Goal: Information Seeking & Learning: Find specific fact

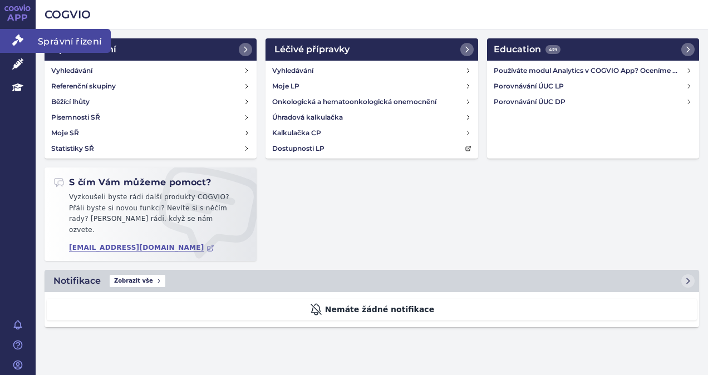
click at [19, 43] on icon at bounding box center [17, 40] width 11 height 11
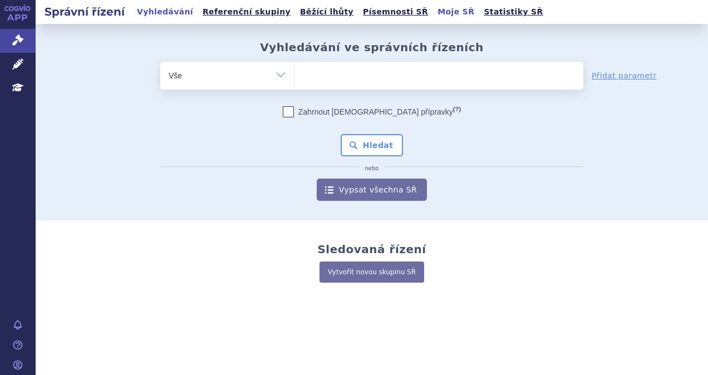
click at [434, 14] on link "Moje SŘ" at bounding box center [455, 11] width 43 height 15
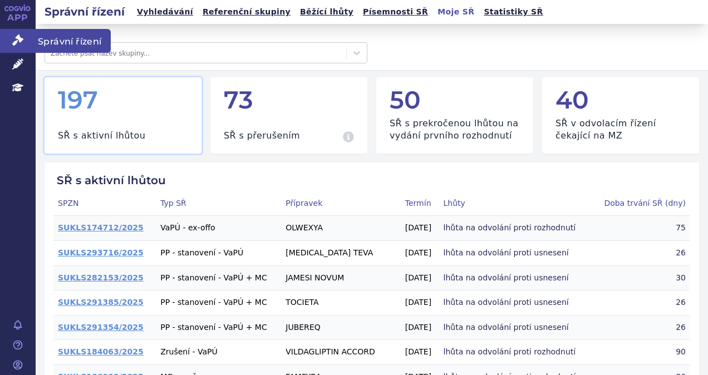
click at [21, 42] on icon at bounding box center [17, 40] width 11 height 11
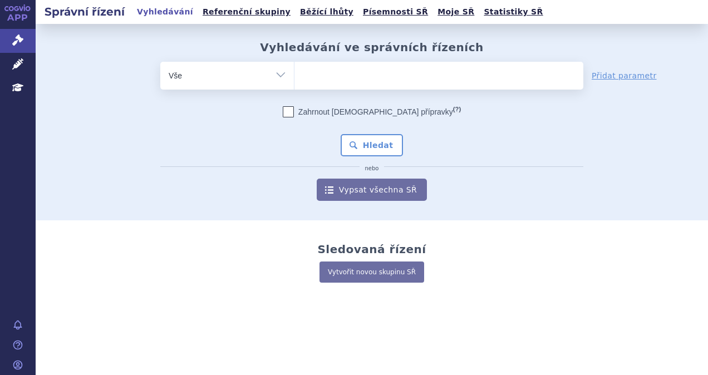
click at [357, 73] on ul at bounding box center [438, 73] width 289 height 23
click at [294, 73] on select at bounding box center [294, 75] width 1 height 28
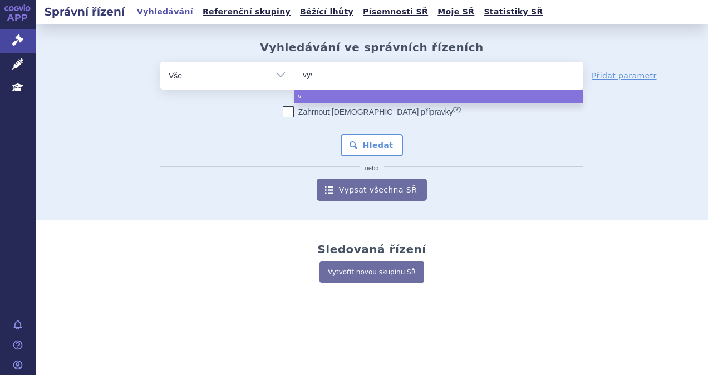
type input "vyvg"
type input "vyvgar"
type input "vyvgart"
select select "vyvgart"
click at [366, 139] on button "Hledat" at bounding box center [372, 145] width 63 height 22
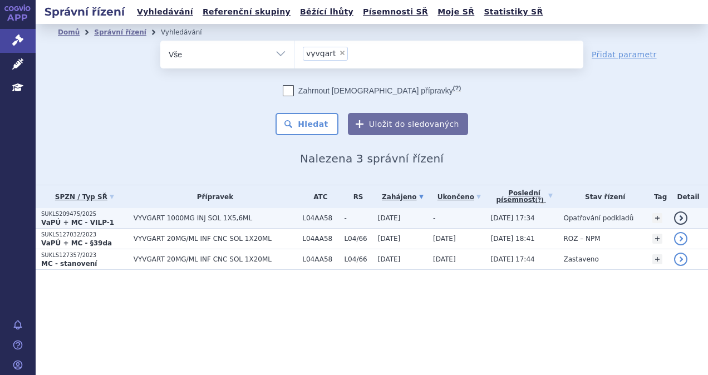
click at [257, 220] on span "VYVGART 1000MG INJ SOL 1X5,6ML" at bounding box center [215, 218] width 163 height 8
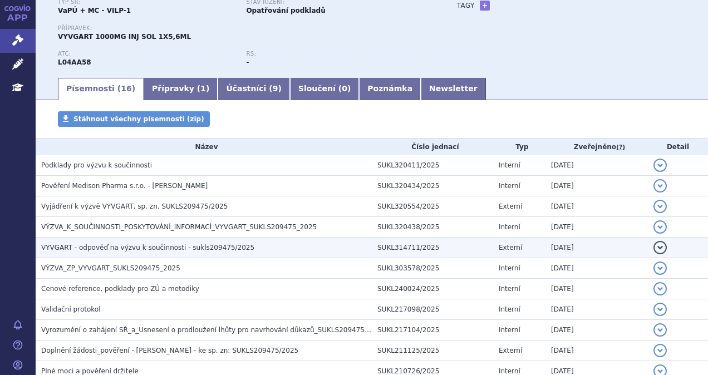
scroll to position [111, 0]
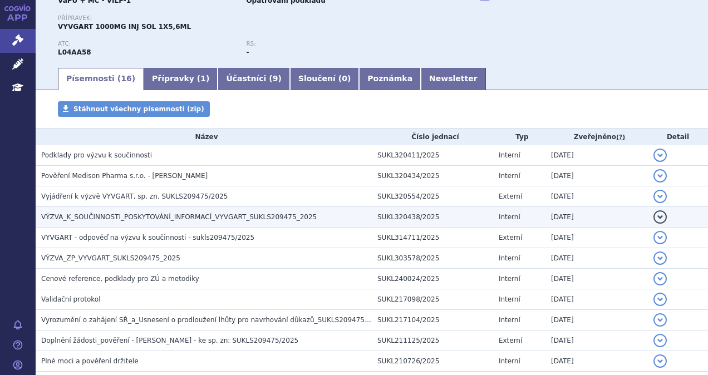
click at [220, 222] on h3 "VÝZVA_K_SOUČINNOSTI_POSKYTOVÁNÍ_INFORMACÍ_VYVGART_SUKLS209475_2025" at bounding box center [206, 217] width 331 height 11
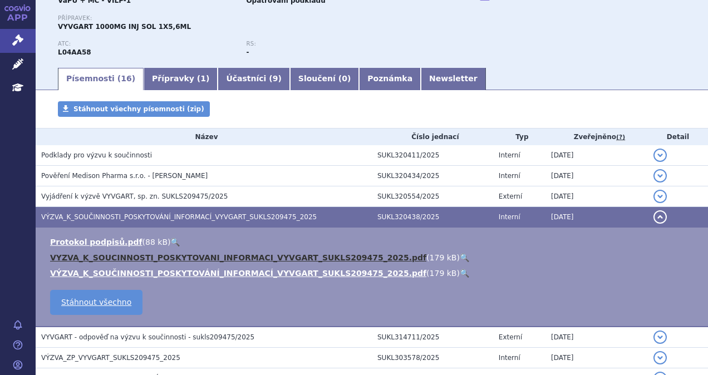
click at [217, 259] on link "VYZVA_K_SOUCINNOSTI_POSKYTOVANI_INFORMACI_VYVGART_SUKLS209475_2025.pdf" at bounding box center [238, 257] width 376 height 9
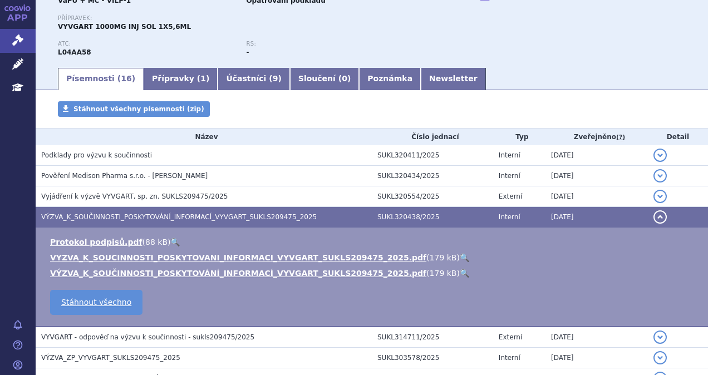
click at [196, 215] on span "VÝZVA_K_SOUČINNOSTI_POSKYTOVÁNÍ_INFORMACÍ_VYVGART_SUKLS209475_2025" at bounding box center [179, 217] width 276 height 8
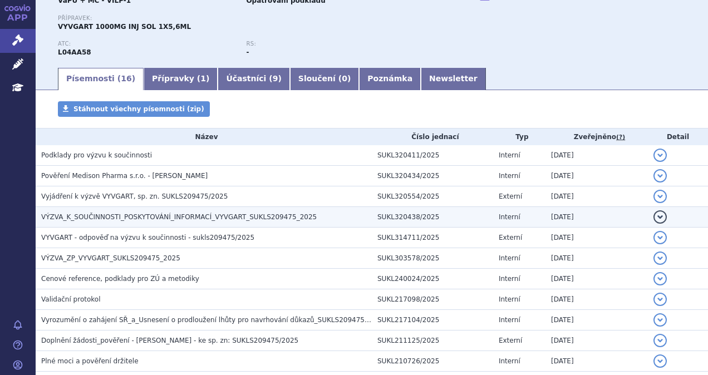
scroll to position [0, 0]
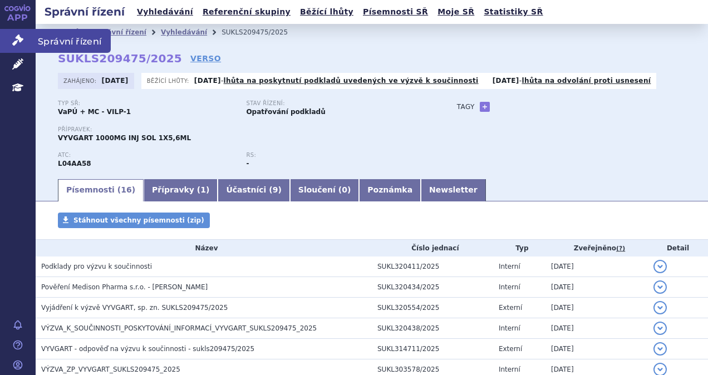
click at [13, 46] on icon at bounding box center [17, 40] width 11 height 11
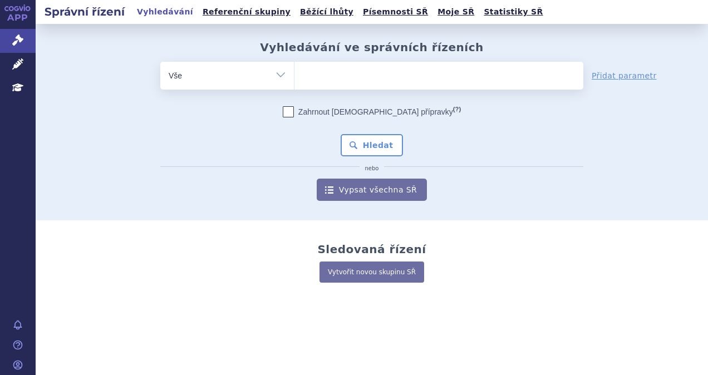
click at [453, 73] on ul at bounding box center [438, 73] width 289 height 23
click at [294, 73] on select at bounding box center [294, 75] width 1 height 28
type input "pa"
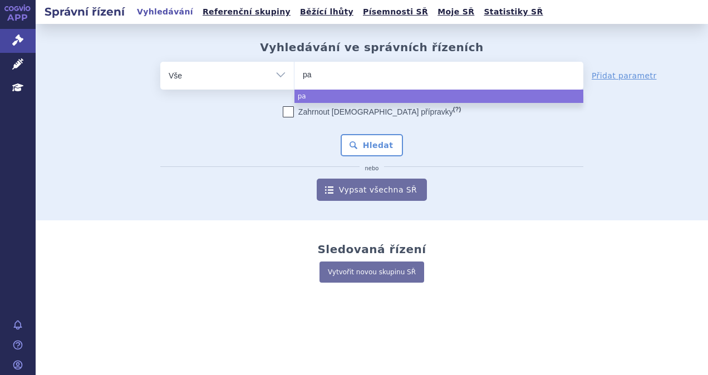
type input "pad"
type input "padce"
type input "[MEDICAL_DATA]"
select select "[MEDICAL_DATA]"
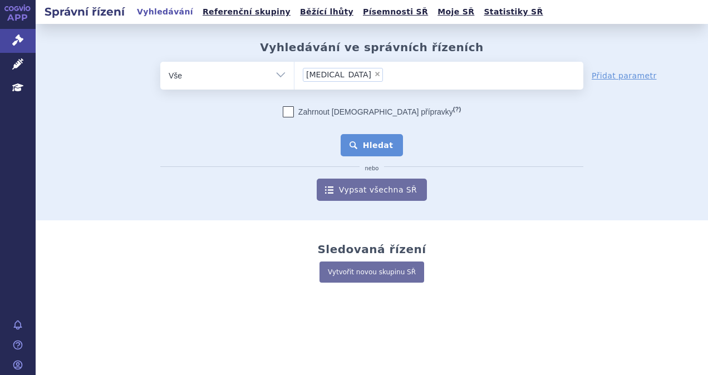
click at [376, 151] on button "Hledat" at bounding box center [372, 145] width 63 height 22
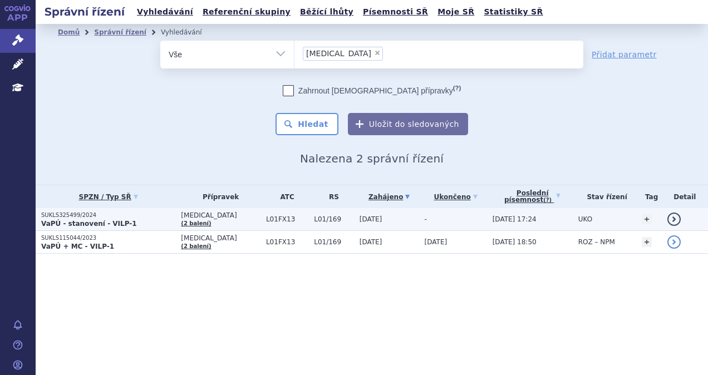
click at [156, 218] on p "SUKLS325499/2024" at bounding box center [108, 216] width 134 height 8
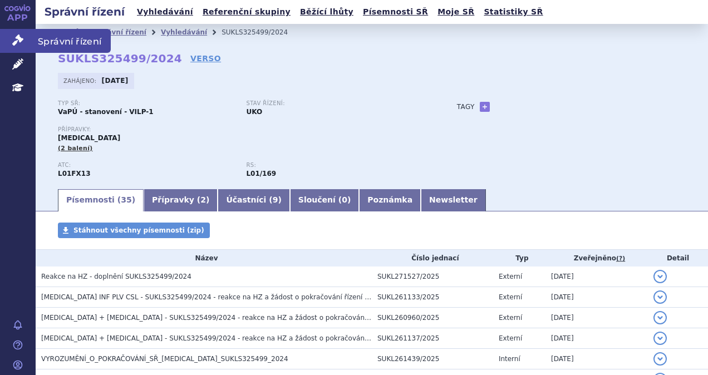
click at [18, 39] on icon at bounding box center [17, 40] width 11 height 11
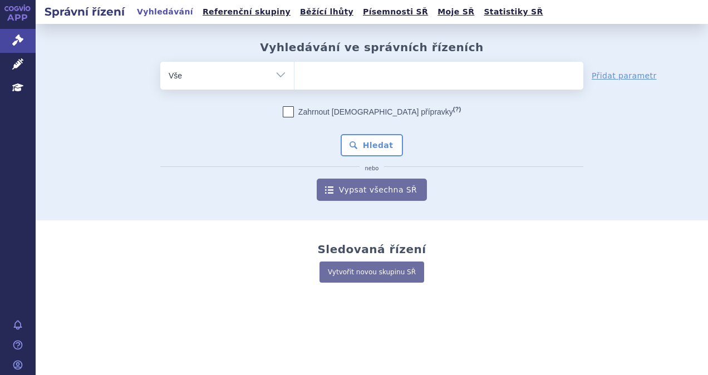
click at [337, 75] on ul at bounding box center [438, 73] width 289 height 23
click at [294, 75] on select at bounding box center [294, 75] width 1 height 28
type input "e"
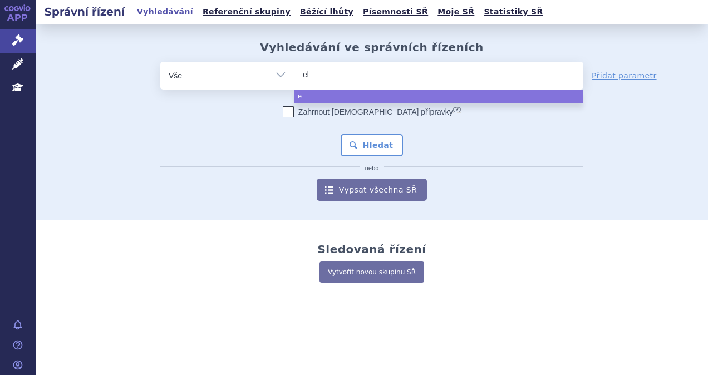
type input "elo"
type input "elot"
type input "elotu"
type input "elotuzu"
type input "elotuzum"
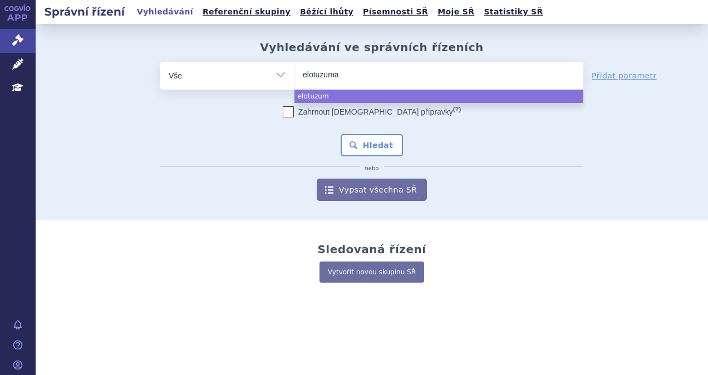
type input "elotuzumab"
select select "elotuzumab"
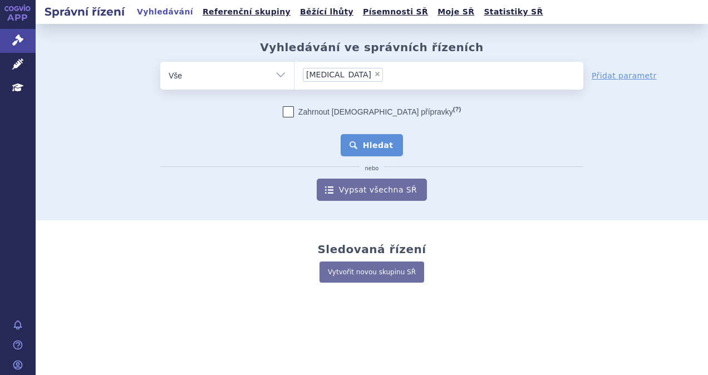
click at [377, 137] on button "Hledat" at bounding box center [372, 145] width 63 height 22
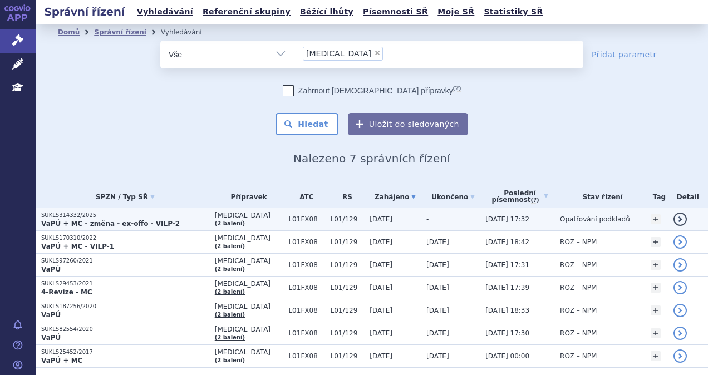
click at [200, 217] on p "SUKLS314332/2025" at bounding box center [125, 216] width 168 height 8
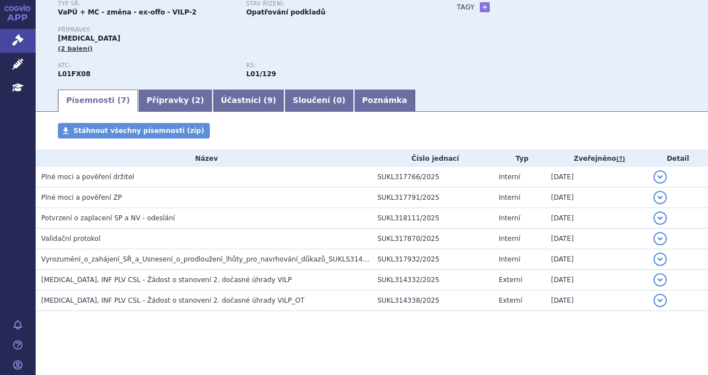
scroll to position [102, 0]
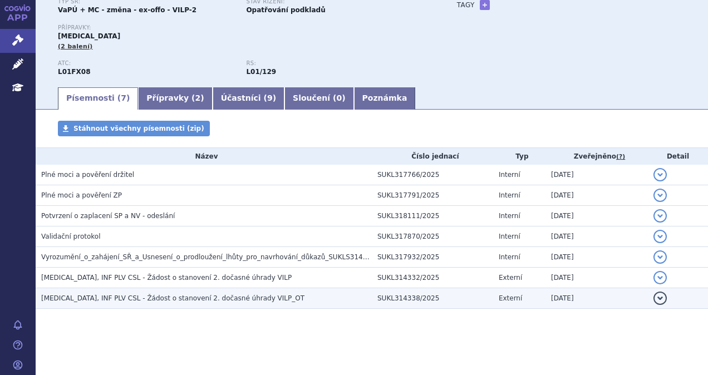
click at [219, 297] on span "EMPLICITI, INF PLV CSL - Žádost o stanovení 2. dočasné úhrady VILP_OT" at bounding box center [172, 298] width 263 height 8
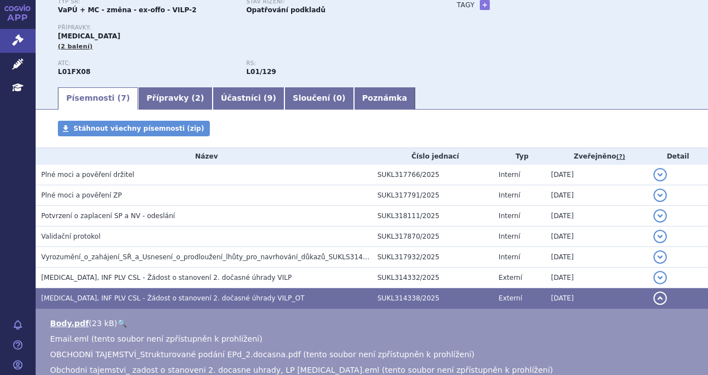
click at [219, 297] on span "EMPLICITI, INF PLV CSL - Žádost o stanovení 2. dočasné úhrady VILP_OT" at bounding box center [172, 298] width 263 height 8
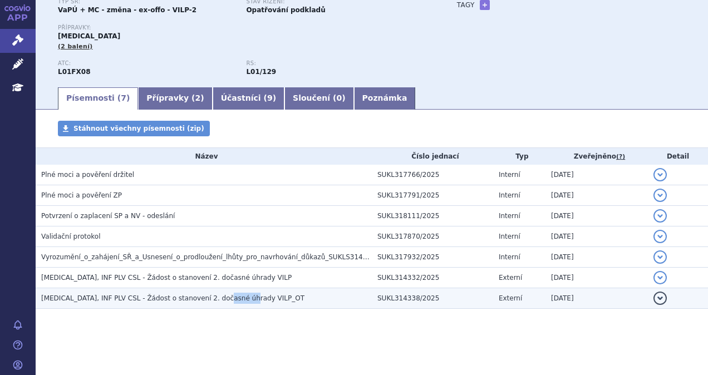
click at [219, 297] on span "EMPLICITI, INF PLV CSL - Žádost o stanovení 2. dočasné úhrady VILP_OT" at bounding box center [172, 298] width 263 height 8
drag, startPoint x: 219, startPoint y: 297, endPoint x: 182, endPoint y: 296, distance: 37.3
click at [182, 296] on span "EMPLICITI, INF PLV CSL - Žádost o stanovení 2. dočasné úhrady VILP_OT" at bounding box center [172, 298] width 263 height 8
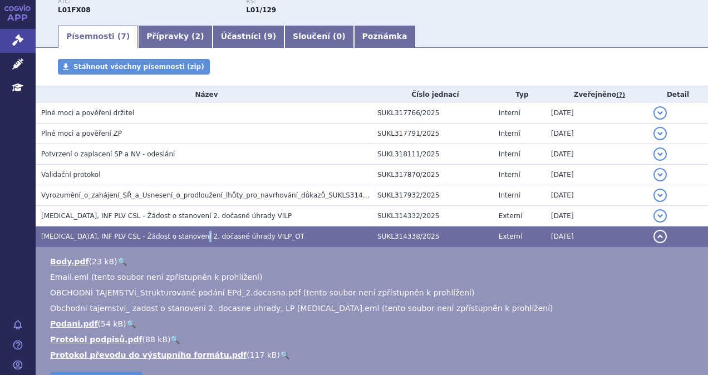
scroll to position [213, 0]
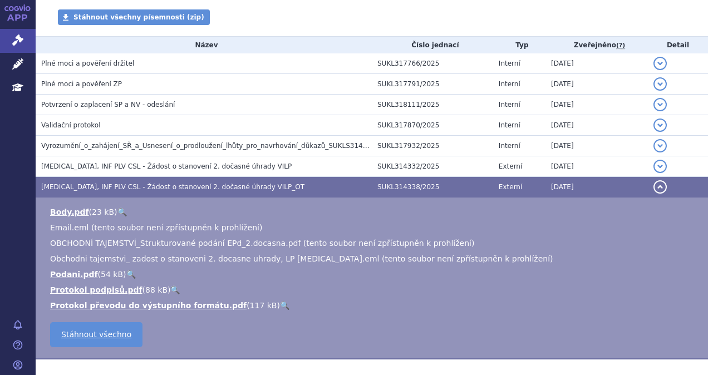
click at [152, 187] on span "EMPLICITI, INF PLV CSL - Žádost o stanovení 2. dočasné úhrady VILP_OT" at bounding box center [172, 187] width 263 height 8
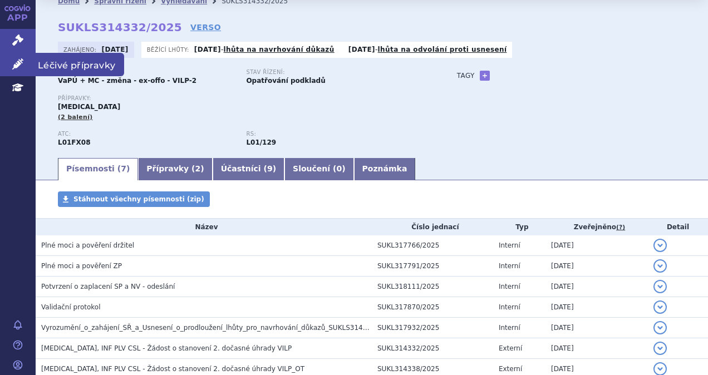
scroll to position [0, 0]
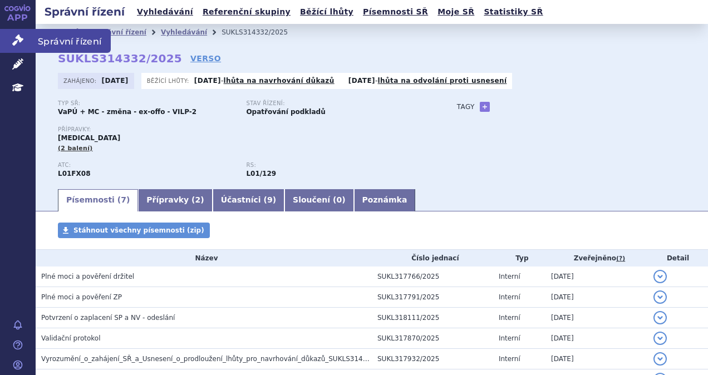
drag, startPoint x: 12, startPoint y: 42, endPoint x: 8, endPoint y: 47, distance: 7.1
click at [12, 42] on icon at bounding box center [17, 40] width 11 height 11
